Goal: Task Accomplishment & Management: Complete application form

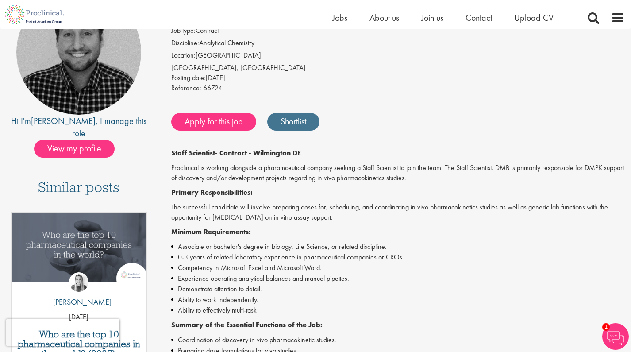
scroll to position [60, 0]
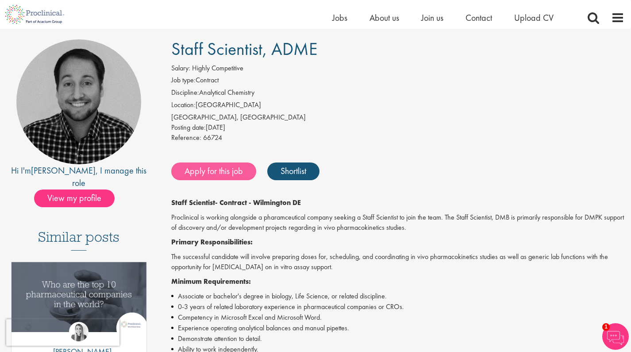
click at [204, 173] on link "Apply for this job" at bounding box center [213, 171] width 85 height 18
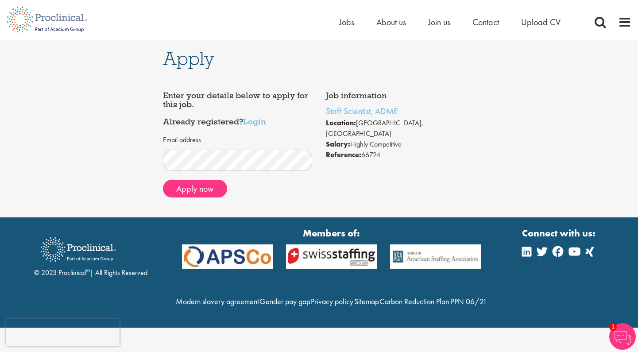
click at [189, 177] on form "Email address Apply now" at bounding box center [238, 166] width 136 height 62
click at [192, 180] on button "Apply now" at bounding box center [195, 189] width 64 height 18
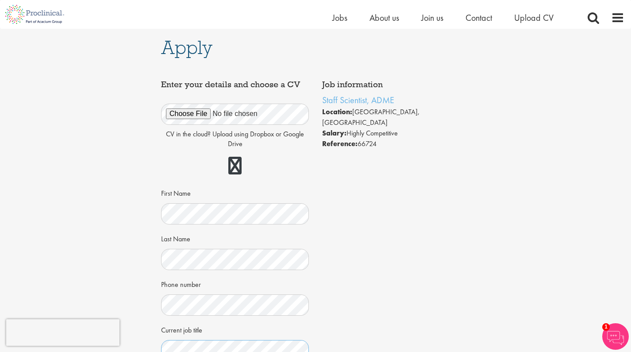
scroll to position [173, 0]
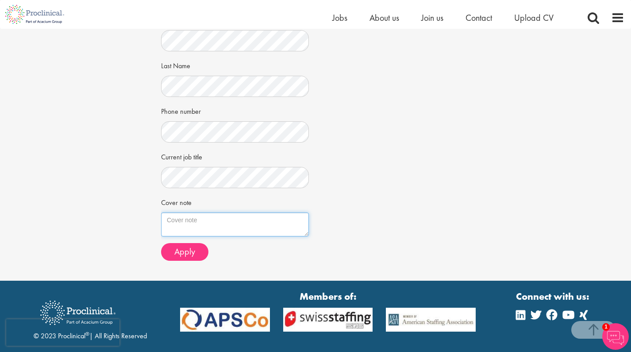
click at [258, 213] on textarea "Cover note" at bounding box center [235, 224] width 148 height 24
drag, startPoint x: 190, startPoint y: 202, endPoint x: 161, endPoint y: 203, distance: 29.2
click at [161, 203] on label "Cover note" at bounding box center [176, 201] width 31 height 13
click at [161, 212] on textarea "Cover note" at bounding box center [235, 224] width 148 height 24
paste textarea "Lore Ipsumd Sitamet, C ad elitsed do eiusm tem inc Utlab Etdolorem aliquaen ad …"
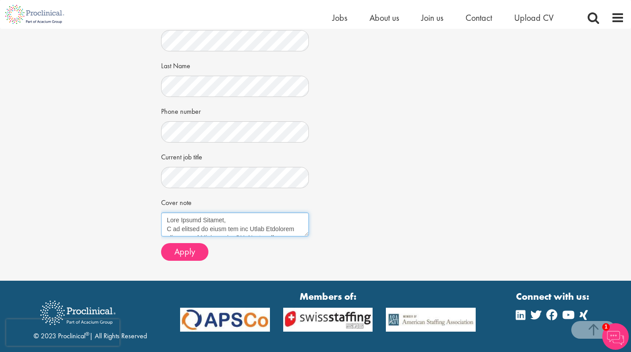
scroll to position [248, 0]
type textarea "Lore Ipsumd Sitamet, C ad elitsed do eiusm tem inc Utlab Etdolorem aliquaen ad …"
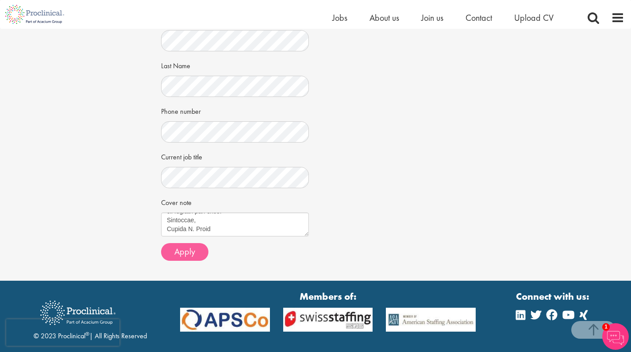
click at [193, 248] on span "Apply" at bounding box center [184, 252] width 21 height 12
click at [399, 60] on div "Job information Staff Scientist, ADME Location: [GEOGRAPHIC_DATA], [GEOGRAPHIC_…" at bounding box center [315, 85] width 322 height 365
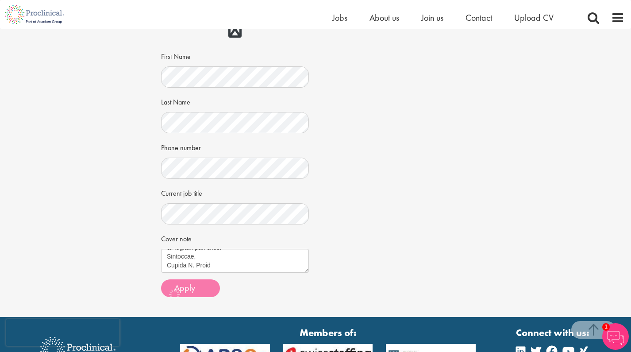
scroll to position [0, 0]
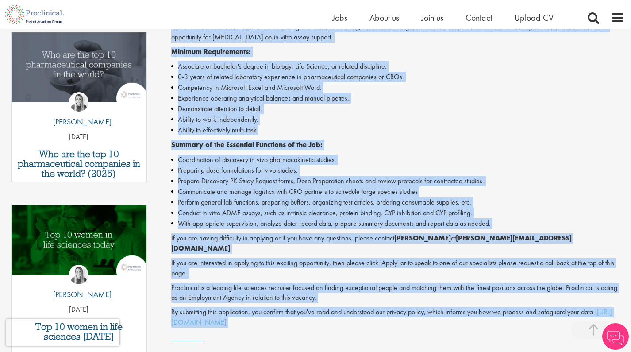
scroll to position [315, 0]
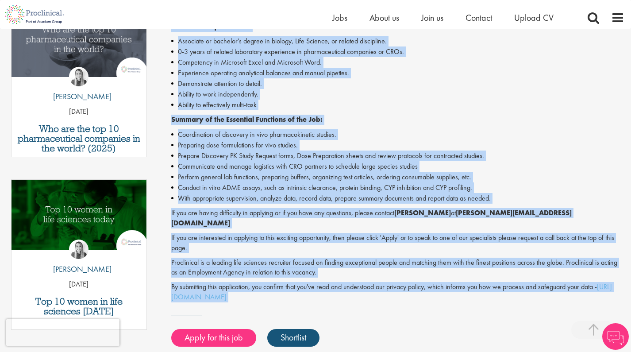
drag, startPoint x: 173, startPoint y: 38, endPoint x: 624, endPoint y: 275, distance: 508.8
click at [624, 275] on div "Staff Scientist - Contract - Wilmington DE Proclinical is working alongside a p…" at bounding box center [398, 122] width 454 height 359
copy div "taff Scientist - Contract - Wilmington DE Proclinical is working alongside a ph…"
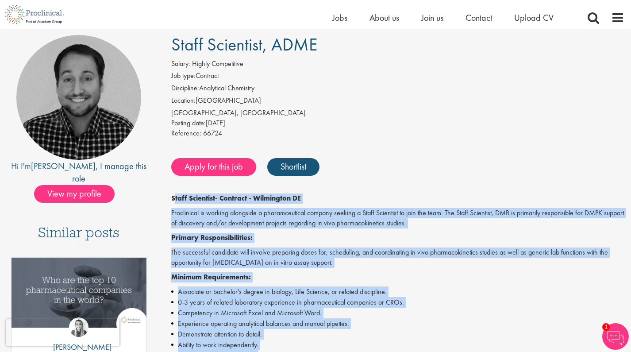
scroll to position [66, 0]
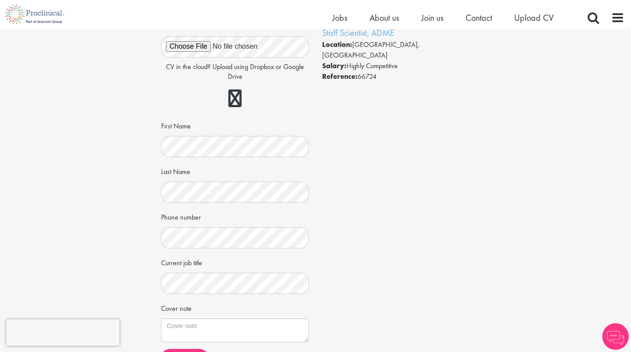
scroll to position [48, 0]
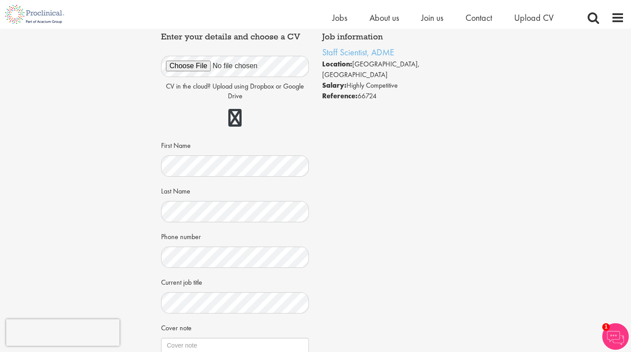
click at [342, 226] on div "Job information Staff Scientist, ADME Location: Wilmington, USA Salary: Highly …" at bounding box center [315, 210] width 322 height 365
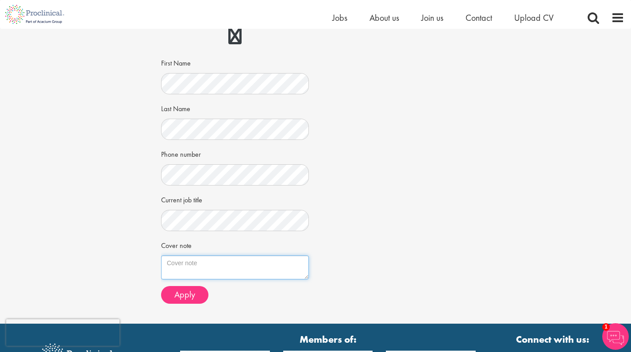
click at [277, 261] on textarea "Cover note" at bounding box center [235, 267] width 148 height 24
paste textarea "Dear Hiring Manager, I am excited to apply for the Staff Scientist position in …"
type textarea "Dear Hiring Manager, I am excited to apply for the Staff Scientist position in …"
click at [192, 294] on span "Apply" at bounding box center [184, 295] width 21 height 12
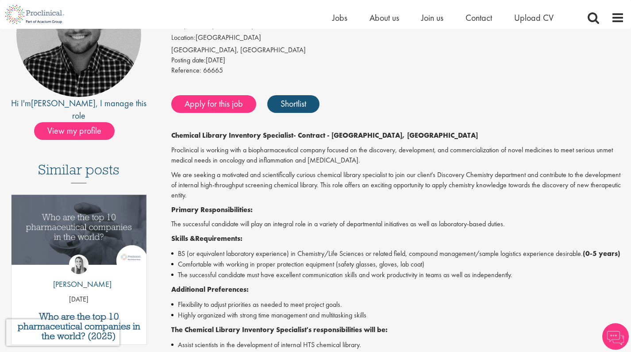
scroll to position [205, 0]
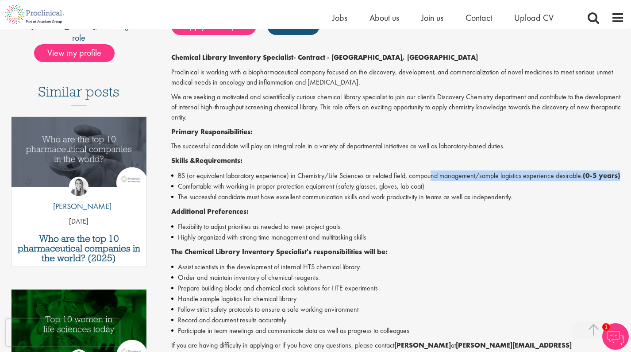
drag, startPoint x: 432, startPoint y: 171, endPoint x: 380, endPoint y: 181, distance: 53.3
click at [380, 181] on li "BS (or equivalent laboratory experience) in Chemistry/Life Sciences or related …" at bounding box center [398, 175] width 454 height 11
click at [378, 180] on li "BS (or equivalent laboratory experience) in Chemistry/Life Sciences or related …" at bounding box center [398, 175] width 454 height 11
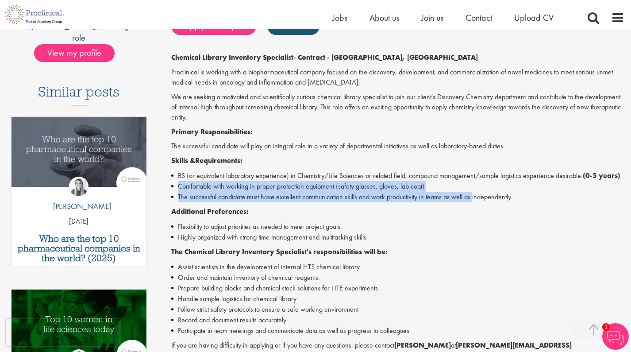
drag, startPoint x: 178, startPoint y: 193, endPoint x: 473, endPoint y: 196, distance: 294.3
click at [473, 197] on ul "BS (or equivalent laboratory experience) in Chemistry/Life Sciences or related …" at bounding box center [398, 186] width 454 height 32
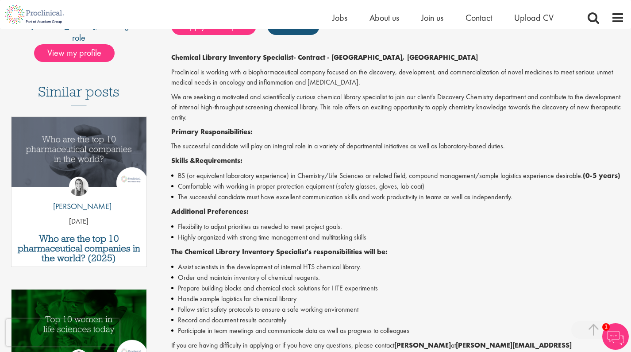
click at [473, 196] on li "The successful candidate must have excellent communication skills and work prod…" at bounding box center [398, 197] width 454 height 11
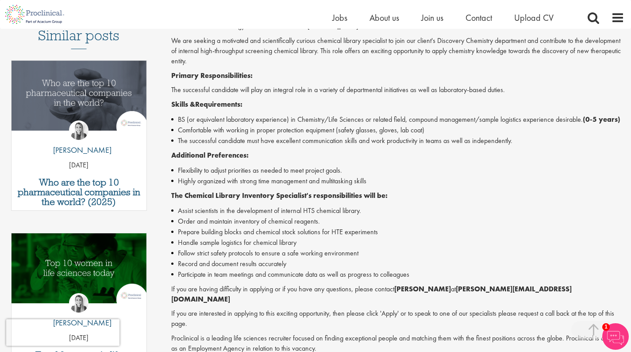
scroll to position [24, 0]
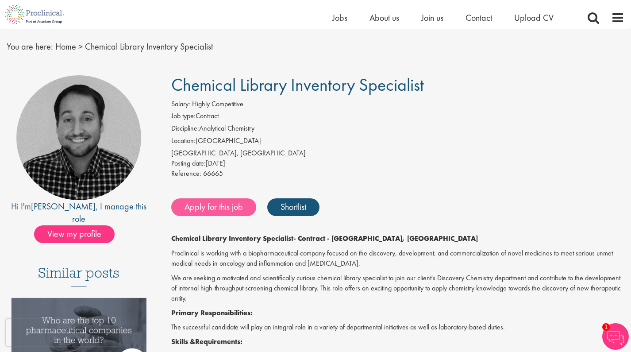
click at [220, 209] on link "Apply for this job" at bounding box center [213, 207] width 85 height 18
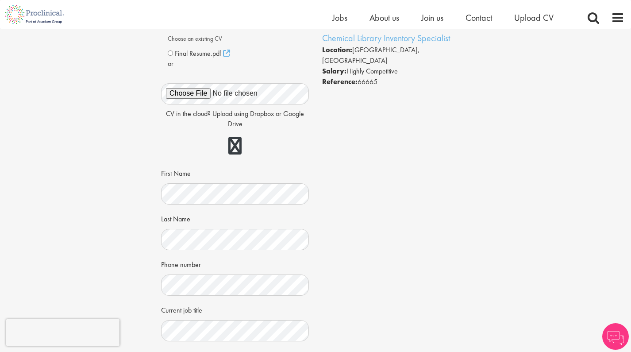
scroll to position [156, 0]
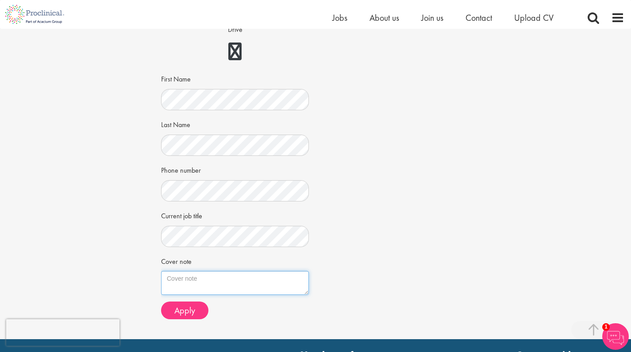
click at [247, 283] on textarea "Cover note" at bounding box center [235, 283] width 148 height 24
paste textarea "Dear Hiring Manager, I am excited to apply for the Chemical Library Inventory S…"
type textarea "Dear Hiring Manager, I am excited to apply for the Chemical Library Inventory S…"
click at [552, 238] on div "Apply Job information Chemical Library Inventory Specialist Location: Wilmingto…" at bounding box center [315, 106] width 644 height 466
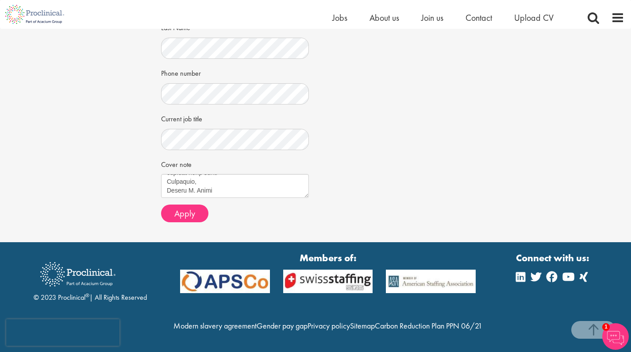
scroll to position [268, 0]
click at [195, 203] on div "Choose an existing CV Final Resume.pdf" at bounding box center [235, 34] width 148 height 389
click at [196, 204] on button "Apply" at bounding box center [184, 213] width 47 height 18
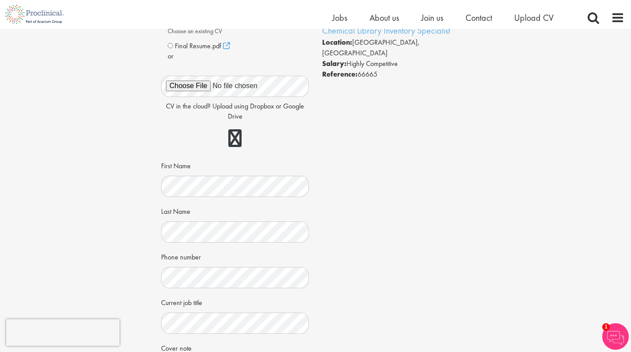
scroll to position [0, 0]
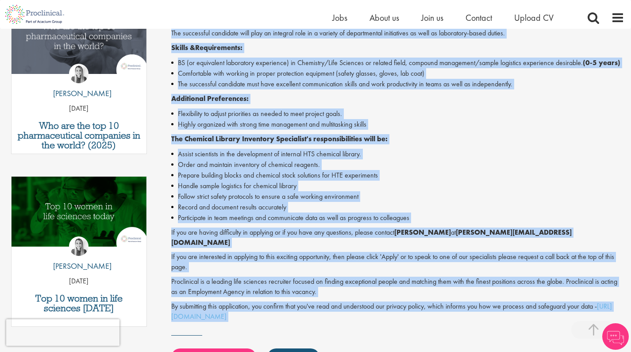
scroll to position [327, 0]
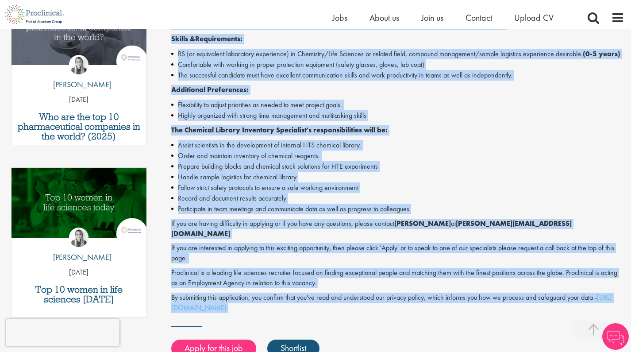
drag, startPoint x: 166, startPoint y: 69, endPoint x: 413, endPoint y: 303, distance: 340.0
click at [413, 303] on div "Chemical Library Inventory Specialist Salary: Highly Competitive Job type: Cont…" at bounding box center [395, 104] width 474 height 662
copy div "Chemical Library Inventory Specialist - Contract - Wilmington, DE Proclinical i…"
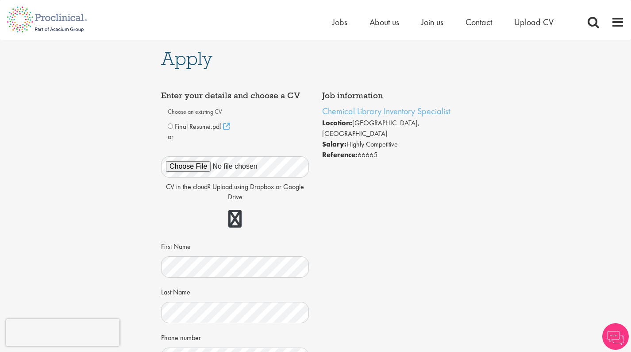
click at [189, 119] on label "Choose an existing CV" at bounding box center [235, 111] width 135 height 15
click at [193, 124] on span "Final Resume.pdf" at bounding box center [198, 126] width 46 height 9
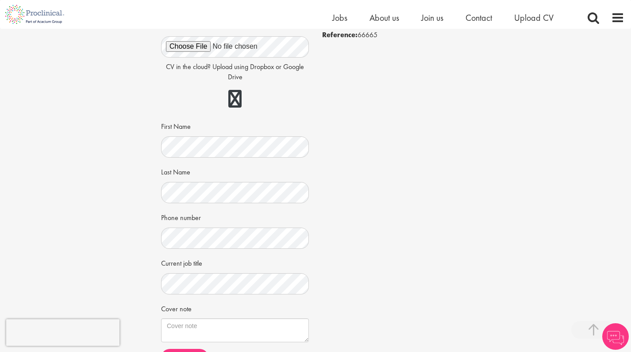
scroll to position [218, 0]
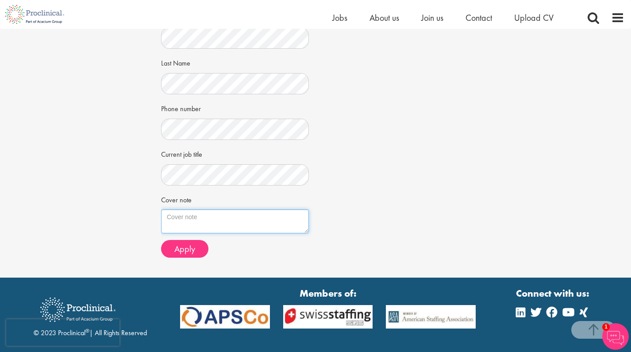
click at [231, 209] on textarea "Cover note" at bounding box center [235, 221] width 148 height 24
paste textarea "Dear Hiring Manager, I am excited to apply for the Chemical Library Inventory S…"
type textarea "Dear Hiring Manager, I am excited to apply for the Chemical Library Inventory S…"
click at [192, 247] on span "Apply" at bounding box center [184, 249] width 21 height 12
